Goal: Check status

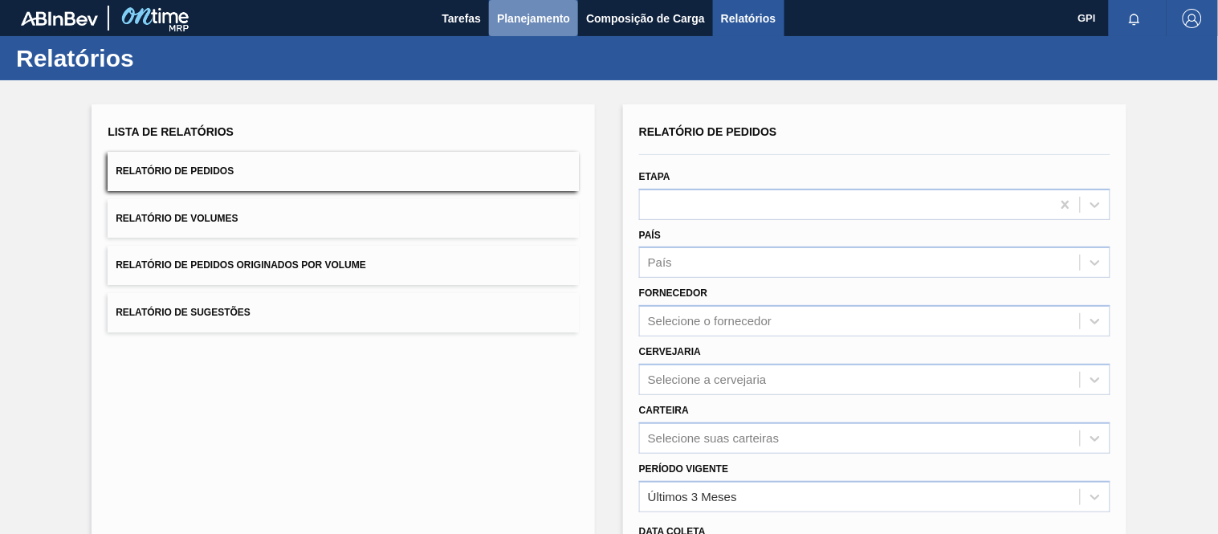
click at [555, 13] on span "Planejamento" at bounding box center [533, 18] width 73 height 19
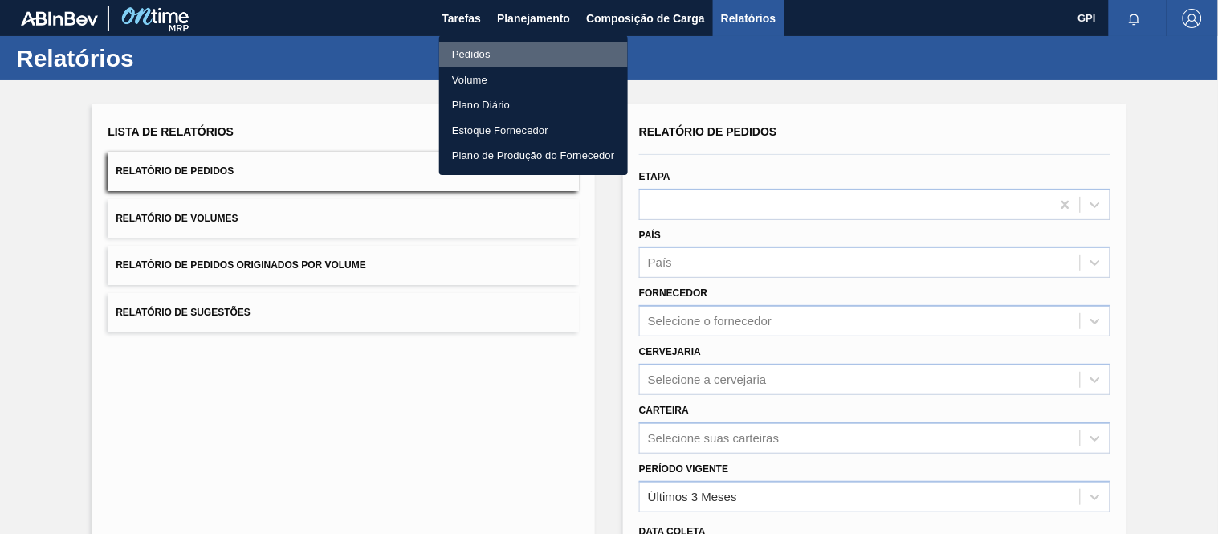
click at [480, 55] on li "Pedidos" at bounding box center [533, 55] width 189 height 26
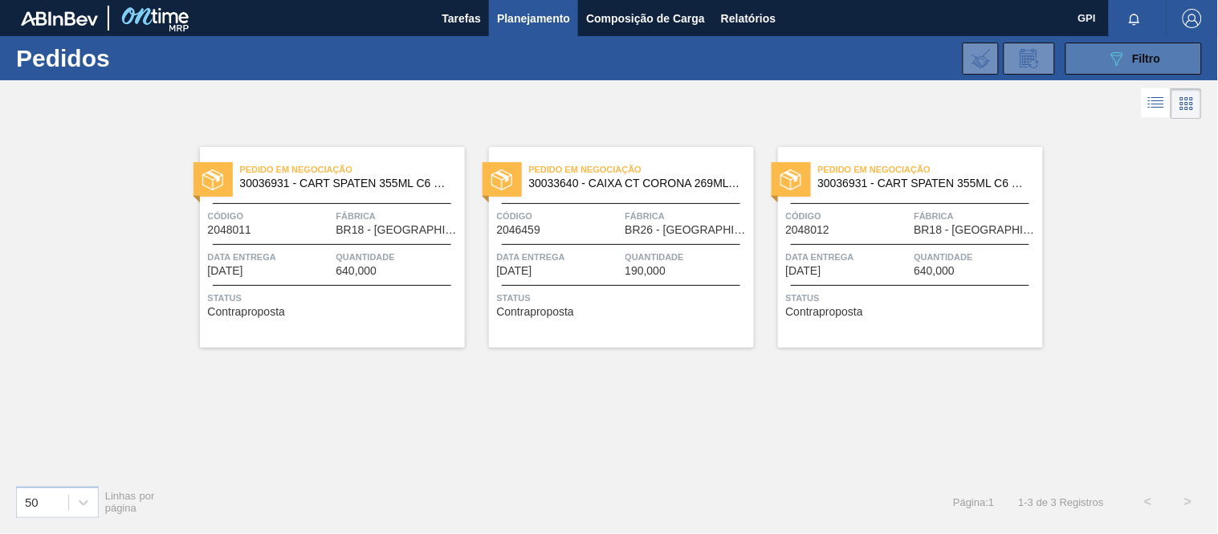
click at [1148, 59] on span "Filtro" at bounding box center [1147, 58] width 28 height 13
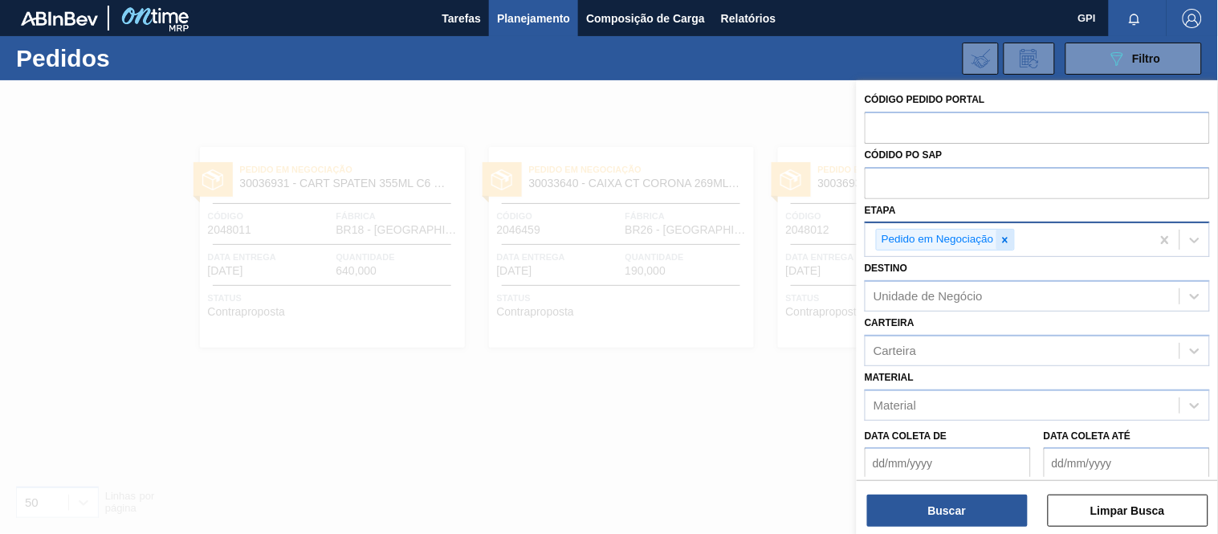
click at [1013, 237] on div at bounding box center [1006, 240] width 18 height 20
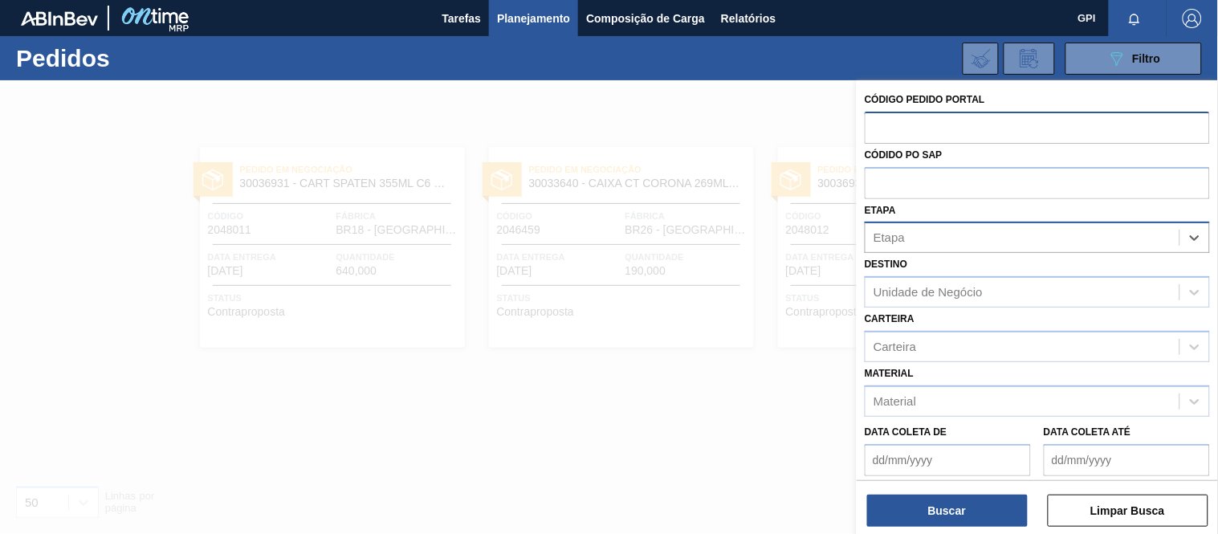
click at [969, 141] on input "text" at bounding box center [1037, 127] width 345 height 31
paste input "1994353"
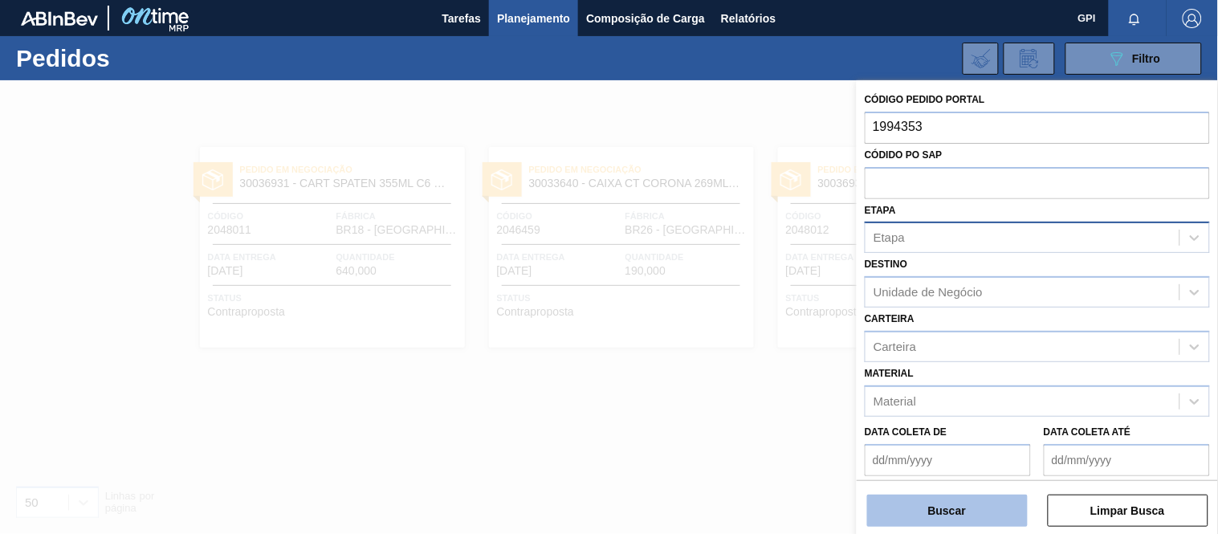
type input "1994353"
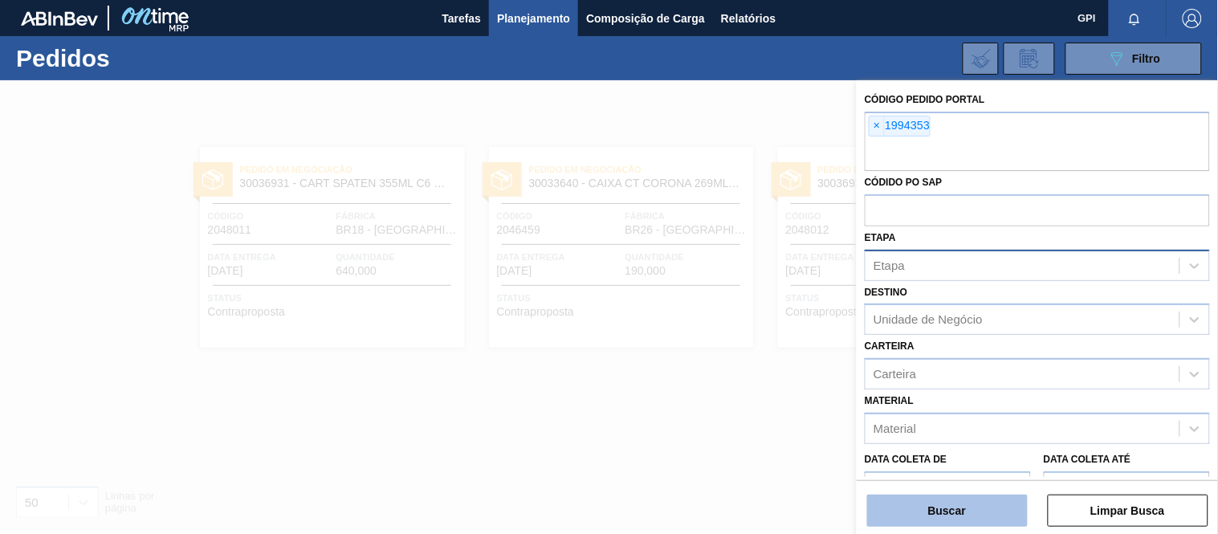
click at [946, 511] on button "Buscar" at bounding box center [947, 511] width 161 height 32
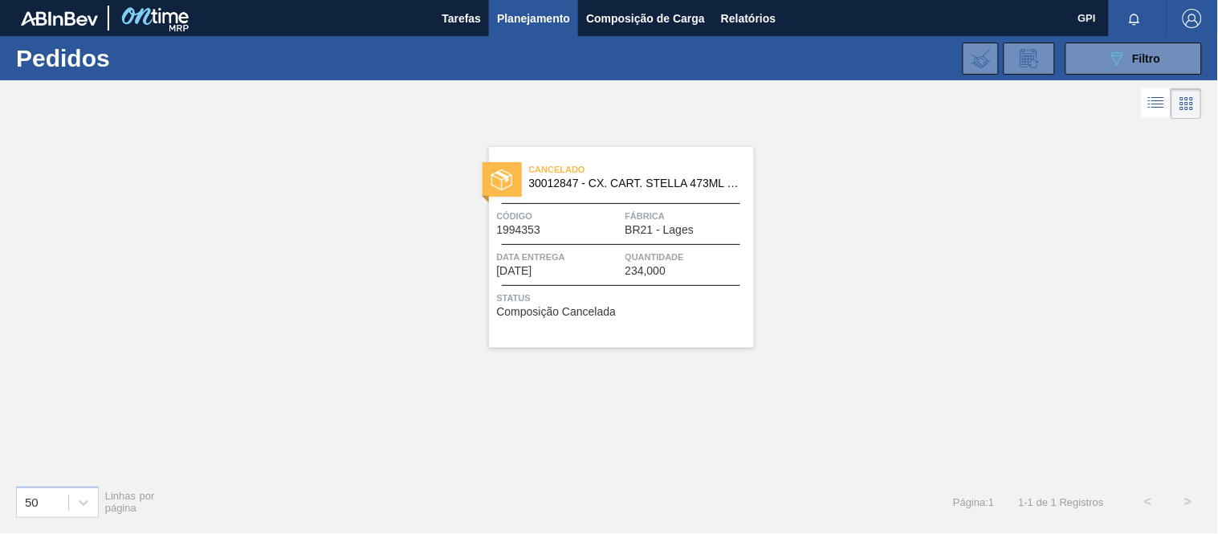
click at [646, 238] on div "Cancelado 30012847 - CX. CART. STELLA 473ML C12 GPI 429 Código 1994353 Fábrica …" at bounding box center [621, 247] width 265 height 201
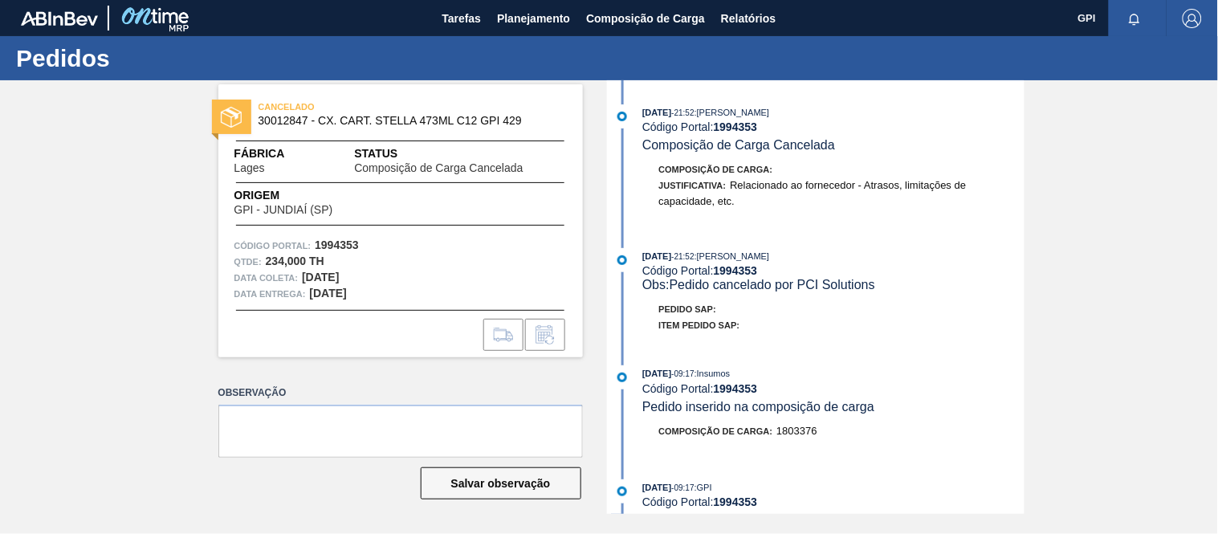
click at [349, 243] on strong "1994353" at bounding box center [337, 244] width 44 height 13
copy strong "1994353"
